Goal: Use online tool/utility: Utilize a website feature to perform a specific function

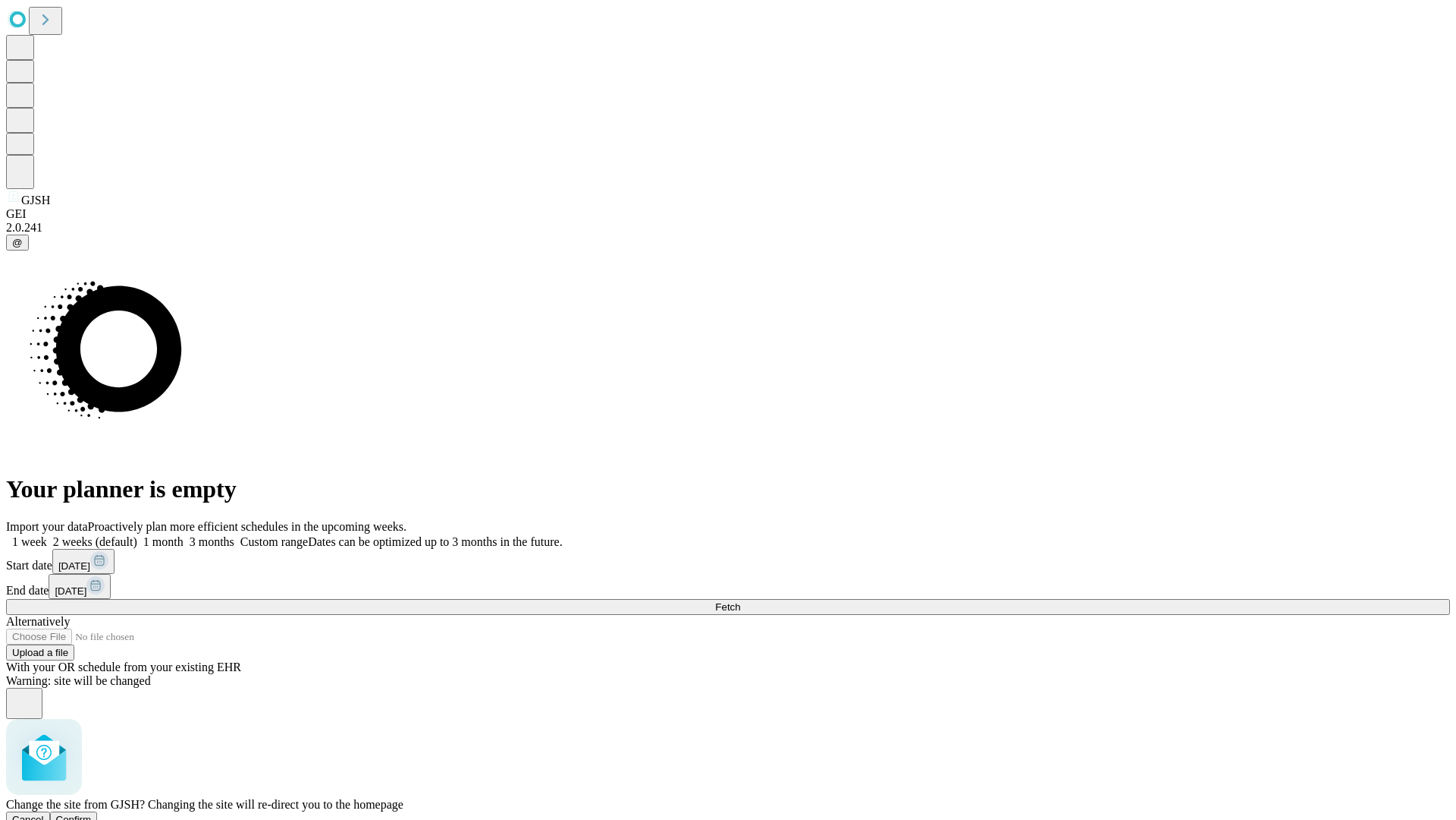
click at [92, 814] on span "Confirm" at bounding box center [74, 819] width 36 height 11
click at [47, 535] on label "1 week" at bounding box center [26, 541] width 41 height 13
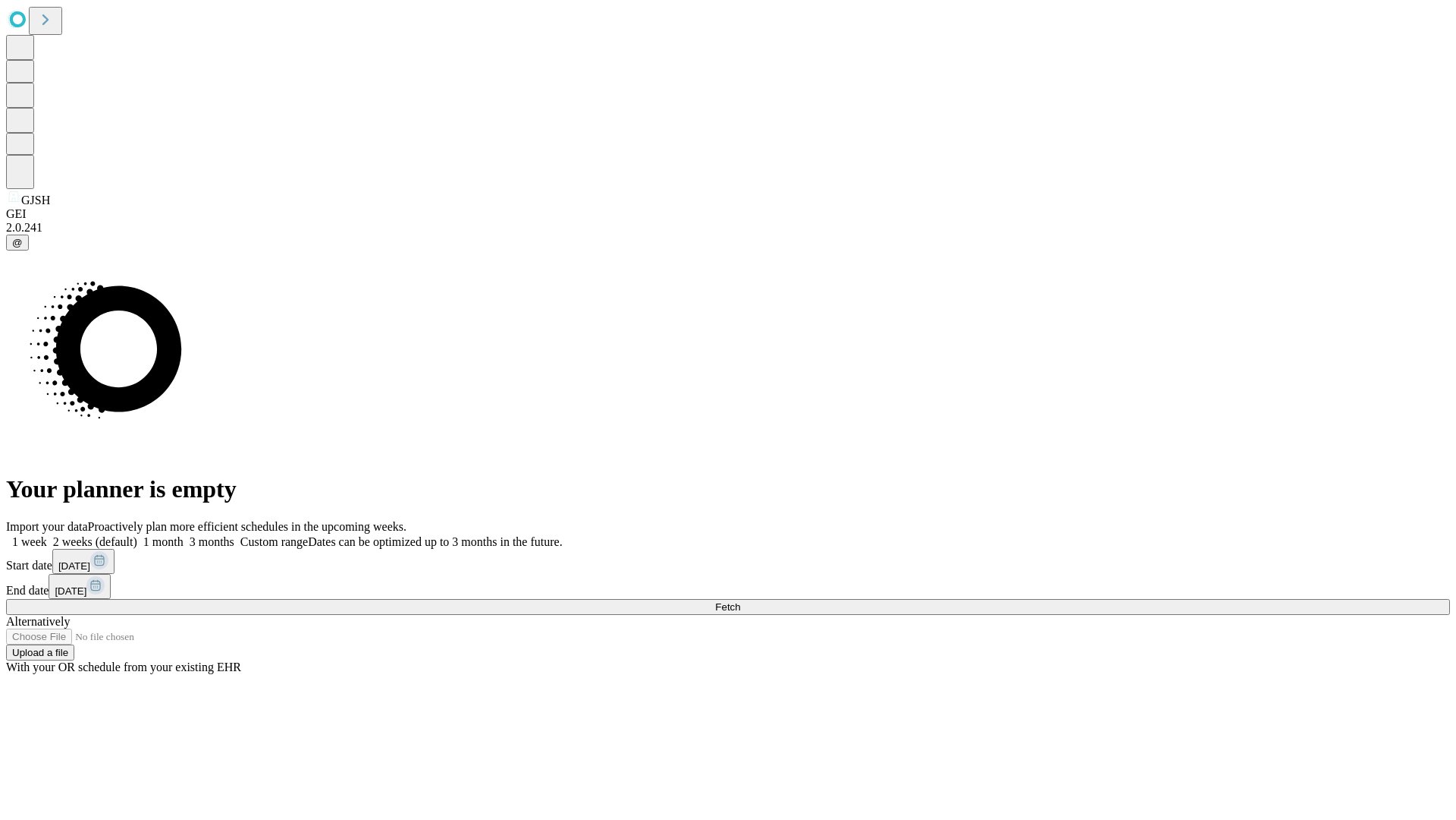
click at [741, 601] on span "Fetch" at bounding box center [728, 606] width 25 height 11
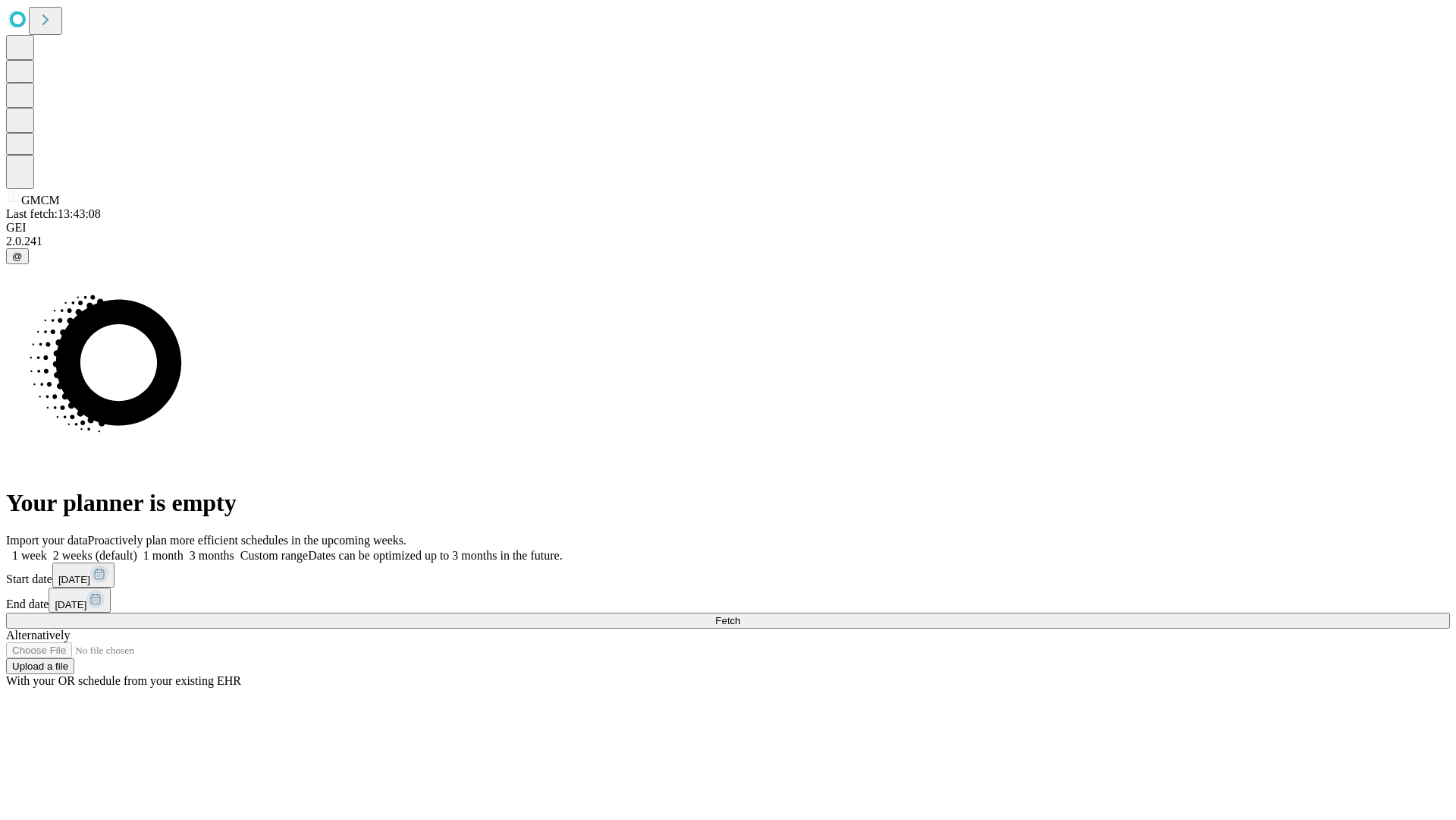
click at [741, 615] on span "Fetch" at bounding box center [728, 620] width 25 height 11
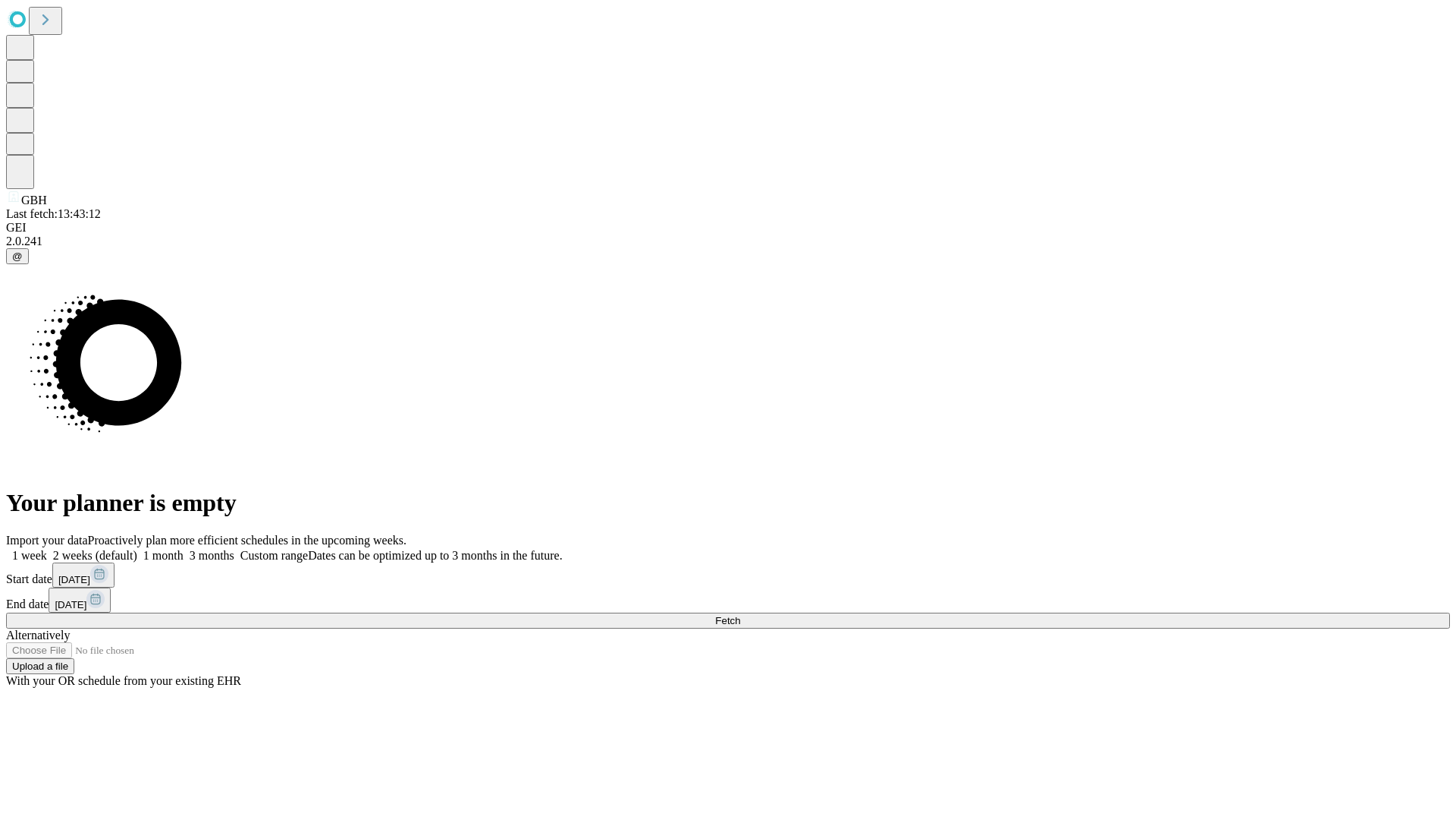
click at [47, 549] on label "1 week" at bounding box center [26, 555] width 41 height 13
click at [741, 615] on span "Fetch" at bounding box center [728, 620] width 25 height 11
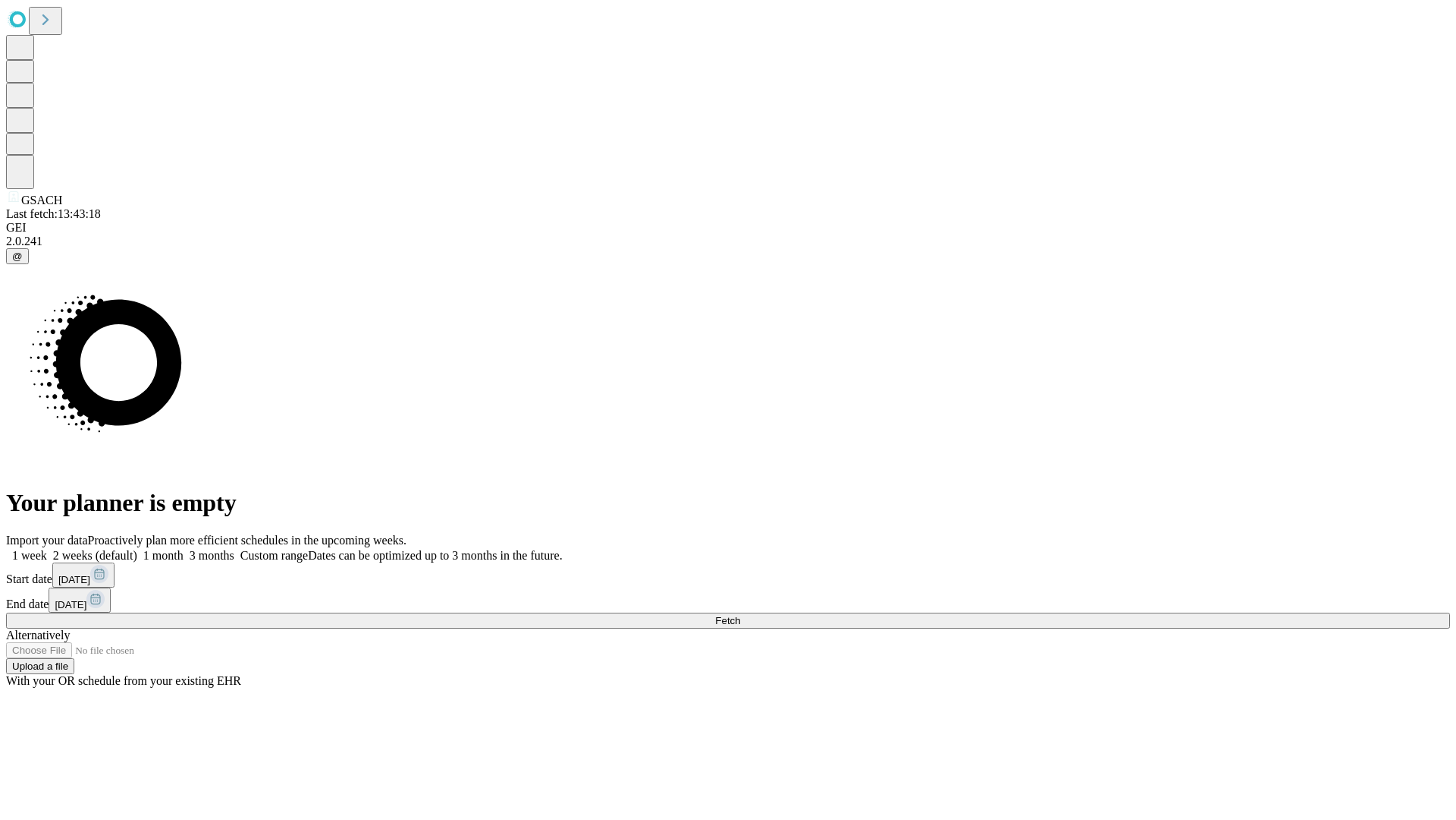
click at [47, 549] on label "1 week" at bounding box center [26, 555] width 41 height 13
click at [741, 615] on span "Fetch" at bounding box center [728, 620] width 25 height 11
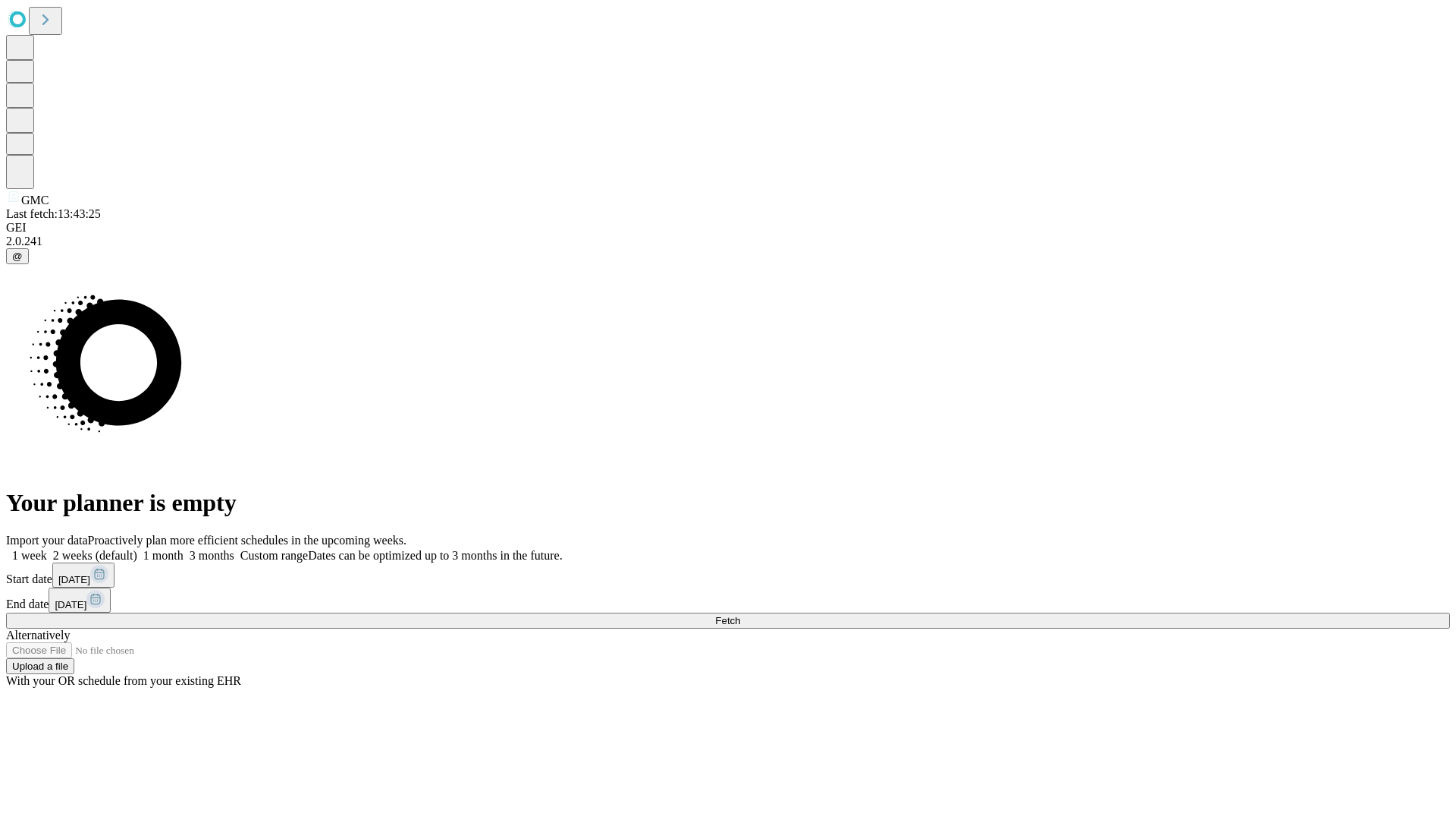
click at [47, 549] on label "1 week" at bounding box center [26, 555] width 41 height 13
click at [741, 615] on span "Fetch" at bounding box center [728, 620] width 25 height 11
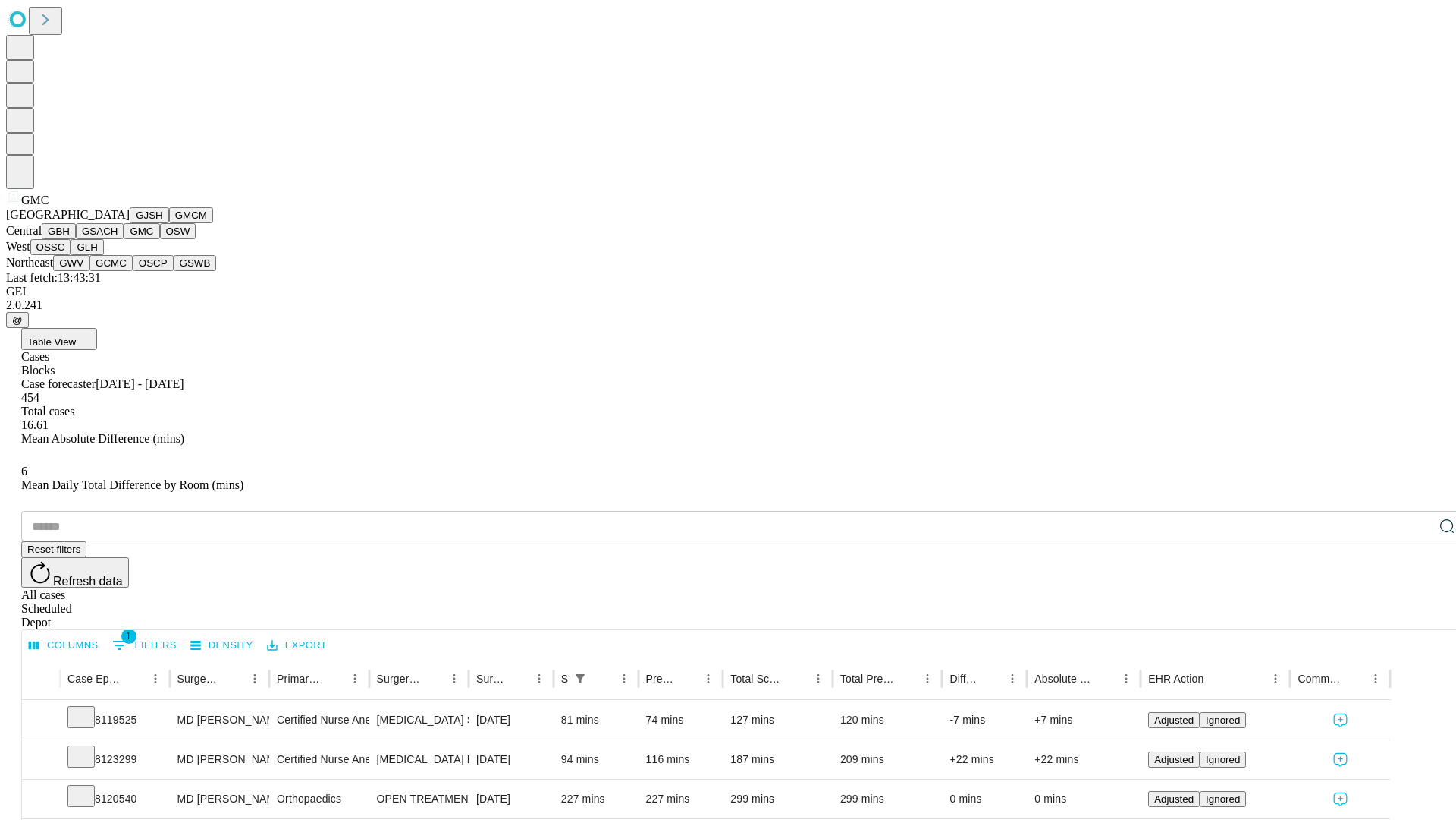
click at [160, 239] on button "OSW" at bounding box center [178, 231] width 36 height 16
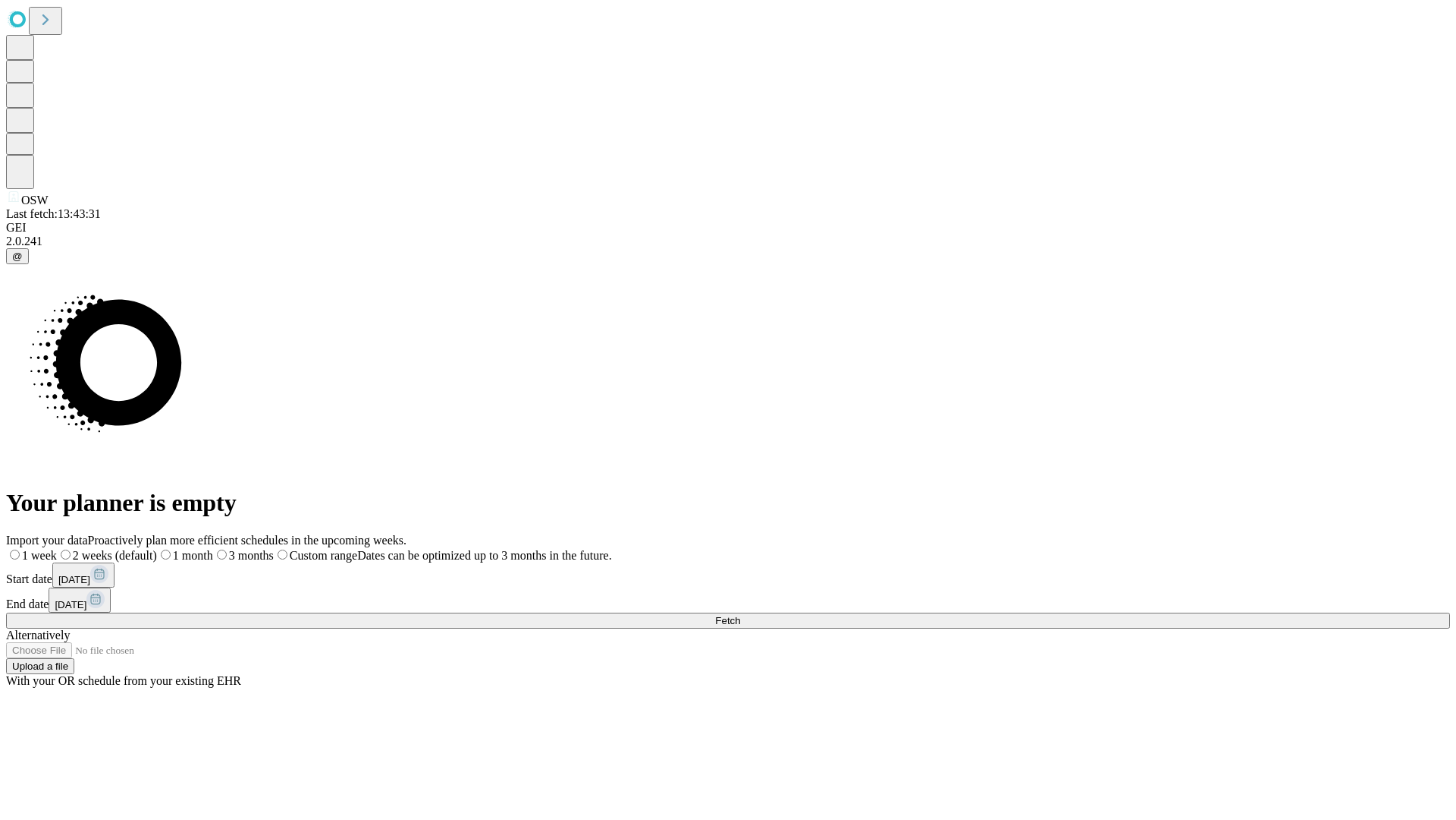
click at [741, 615] on span "Fetch" at bounding box center [728, 620] width 25 height 11
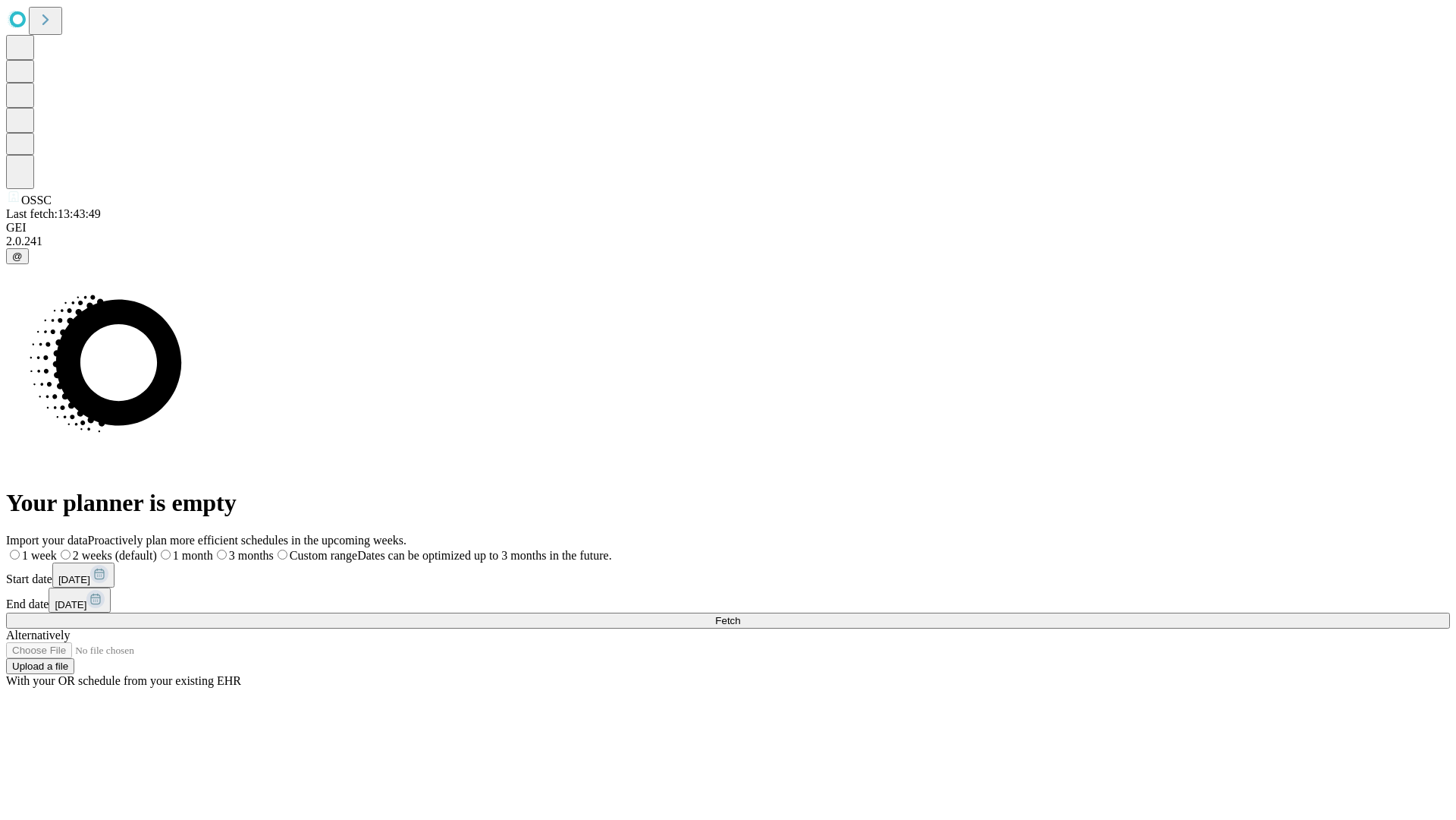
click at [57, 549] on label "1 week" at bounding box center [31, 555] width 51 height 13
click at [741, 615] on span "Fetch" at bounding box center [728, 620] width 25 height 11
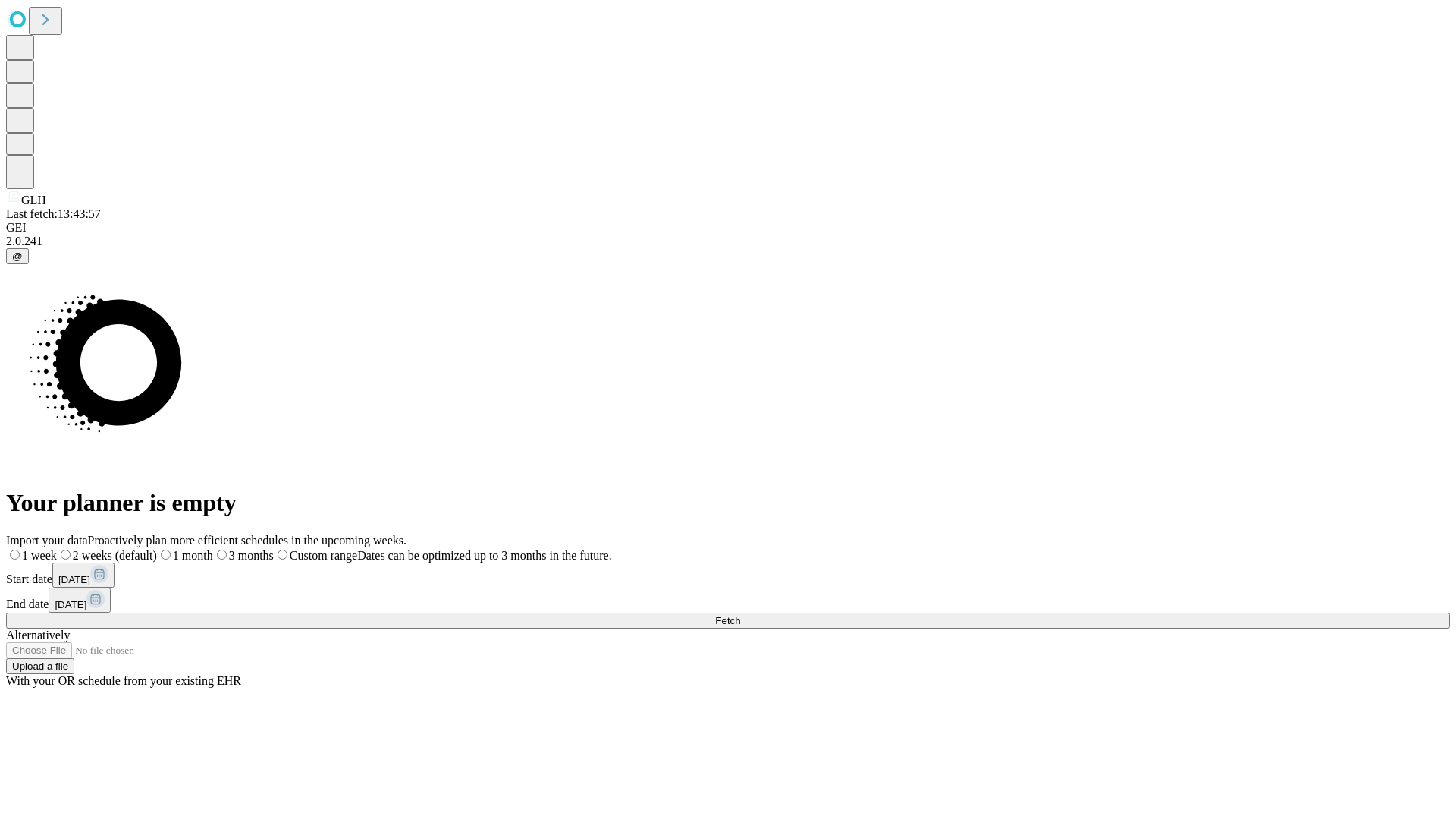
click at [57, 549] on label "1 week" at bounding box center [31, 555] width 51 height 13
click at [741, 615] on span "Fetch" at bounding box center [728, 620] width 25 height 11
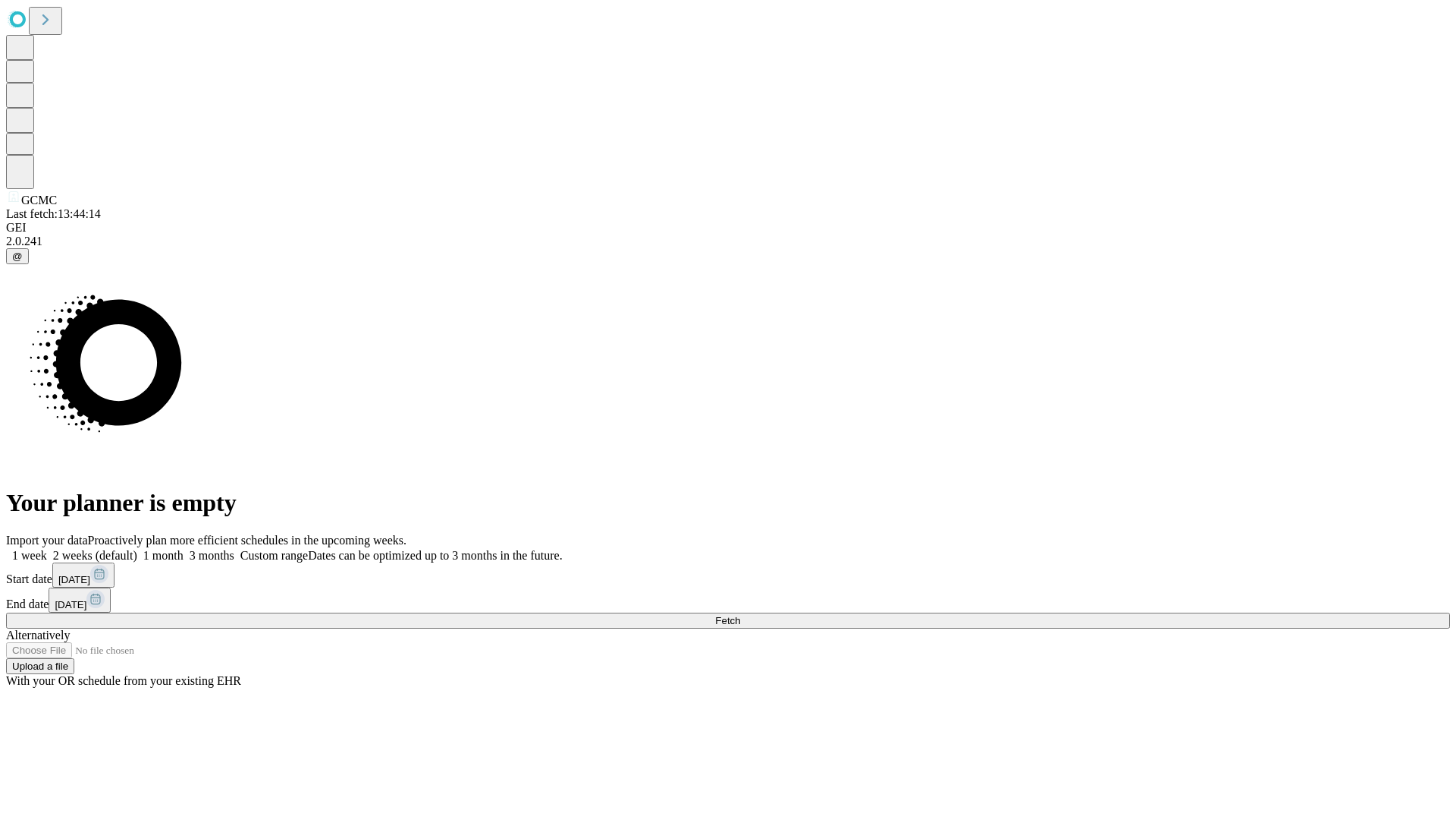
click at [47, 549] on label "1 week" at bounding box center [26, 555] width 41 height 13
click at [741, 615] on span "Fetch" at bounding box center [728, 620] width 25 height 11
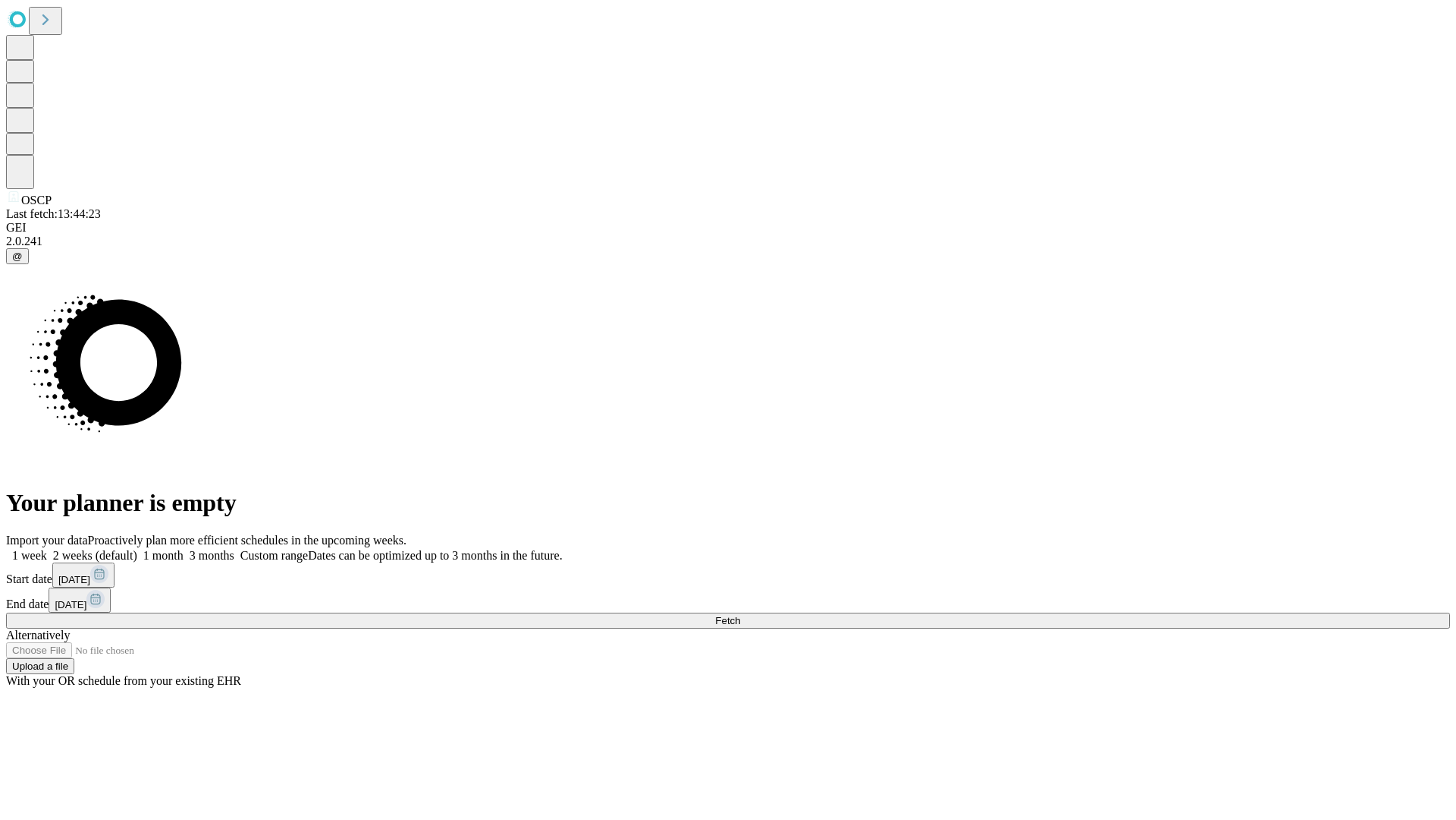
click at [47, 549] on label "1 week" at bounding box center [26, 555] width 41 height 13
click at [741, 615] on span "Fetch" at bounding box center [728, 620] width 25 height 11
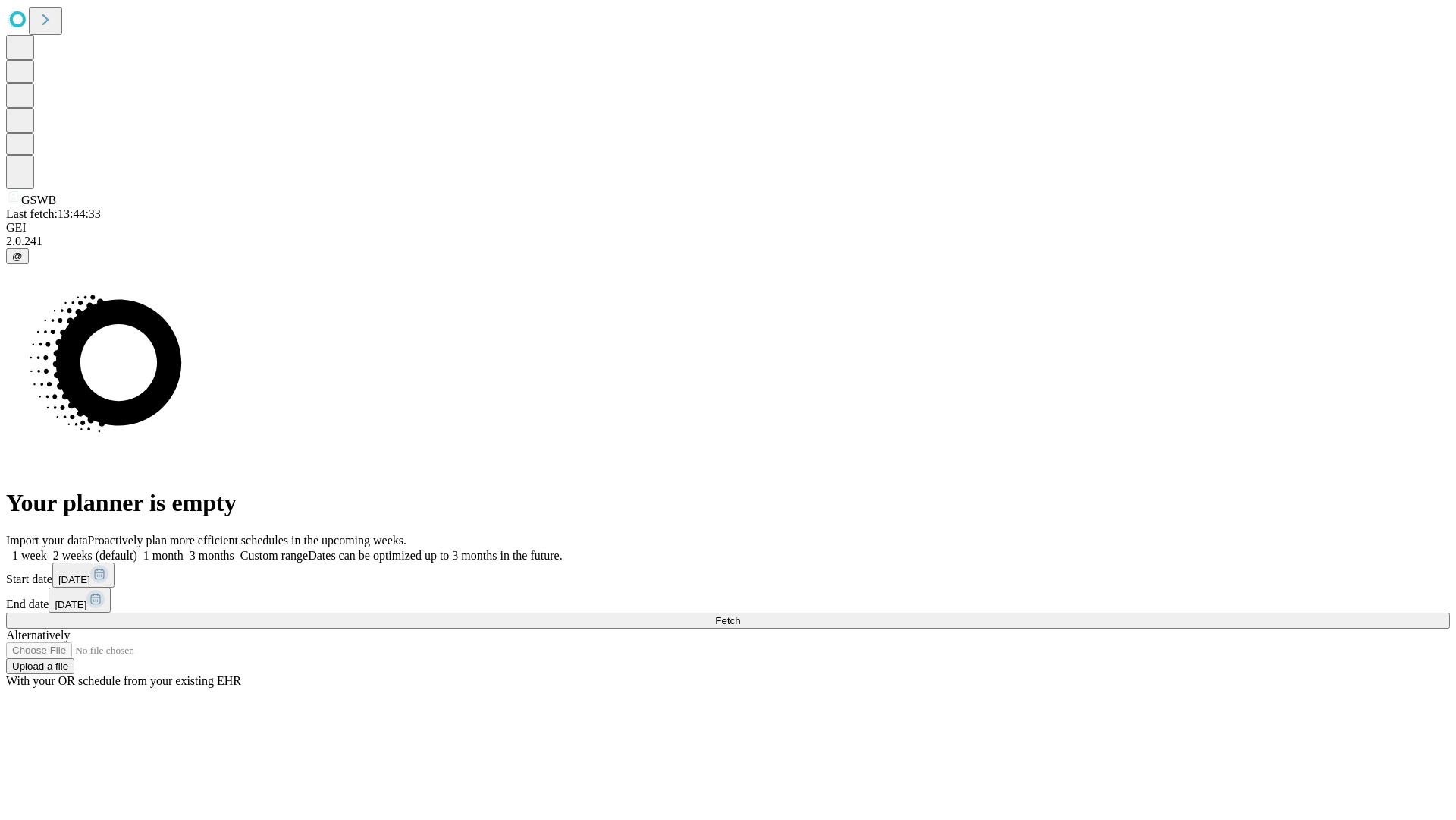
click at [47, 549] on label "1 week" at bounding box center [26, 555] width 41 height 13
click at [741, 615] on span "Fetch" at bounding box center [728, 620] width 25 height 11
